Goal: Task Accomplishment & Management: Use online tool/utility

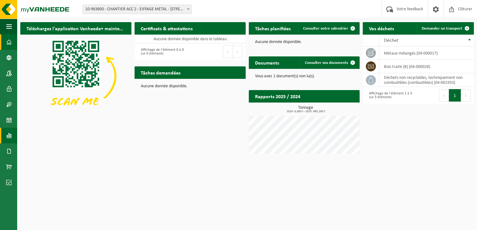
click at [7, 136] on span at bounding box center [9, 136] width 6 height 16
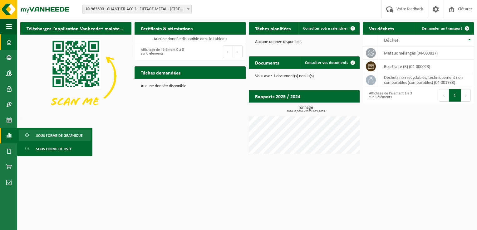
click at [54, 137] on span "Sous forme de graphique" at bounding box center [59, 136] width 46 height 12
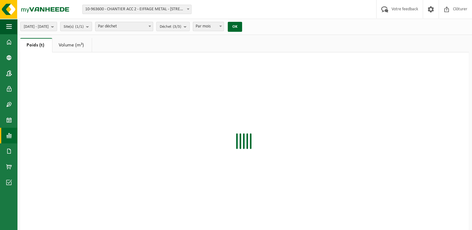
click at [13, 136] on link "Rapports" at bounding box center [8, 136] width 17 height 16
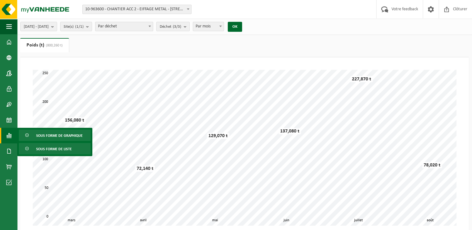
click at [66, 147] on span "Sous forme de liste" at bounding box center [54, 149] width 36 height 12
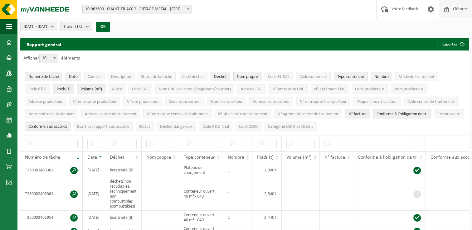
click at [454, 11] on span "Clôturer" at bounding box center [459, 9] width 17 height 18
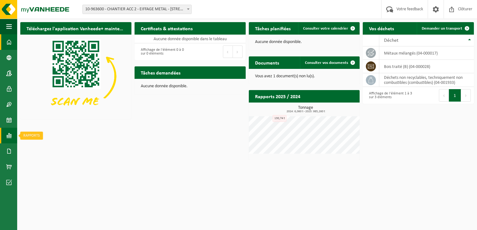
click at [10, 135] on span at bounding box center [9, 136] width 6 height 16
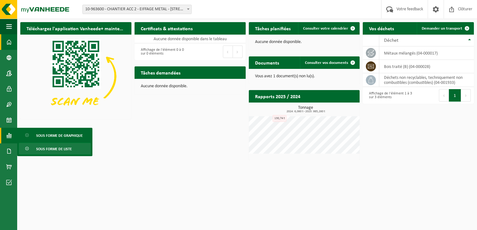
click at [49, 150] on span "Sous forme de liste" at bounding box center [54, 149] width 36 height 12
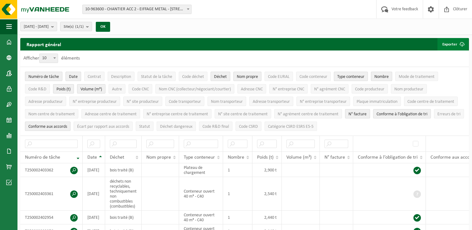
click at [447, 42] on button "Exporter" at bounding box center [452, 44] width 31 height 12
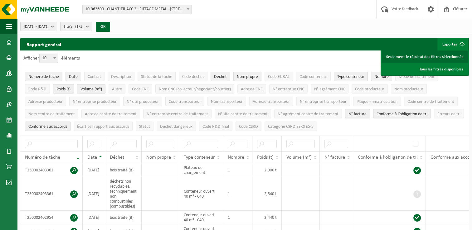
click at [442, 56] on link "Seulement le résultat des filtres sélectionnés" at bounding box center [425, 57] width 86 height 12
